Goal: Check status: Check status

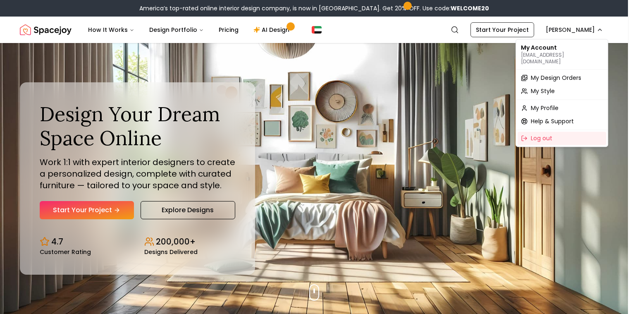
click at [551, 74] on span "My Design Orders" at bounding box center [556, 78] width 50 height 8
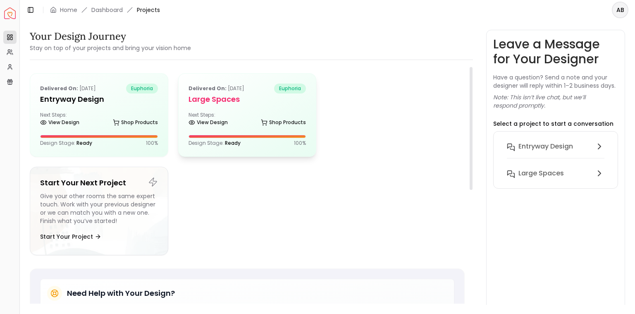
click at [270, 117] on div "Delivered on: [DATE] euphoria Large Spaces Next Steps: View Design Shop Product…" at bounding box center [248, 115] width 138 height 83
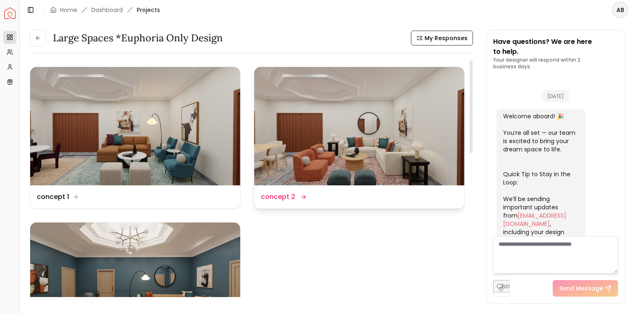
scroll to position [3260, 0]
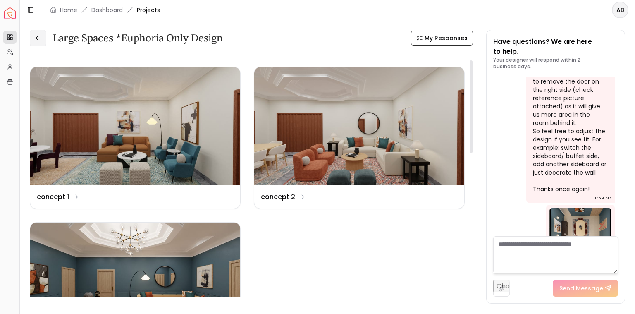
click at [32, 45] on button at bounding box center [38, 38] width 17 height 17
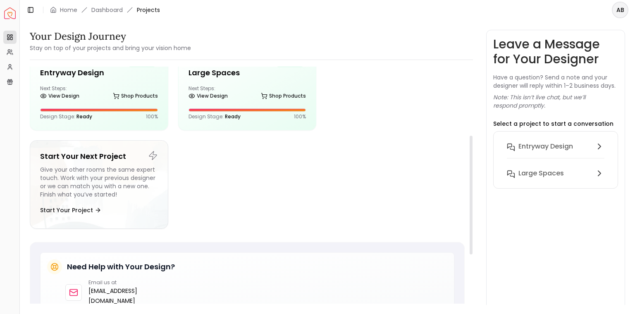
scroll to position [26, 0]
